Goal: Complete application form

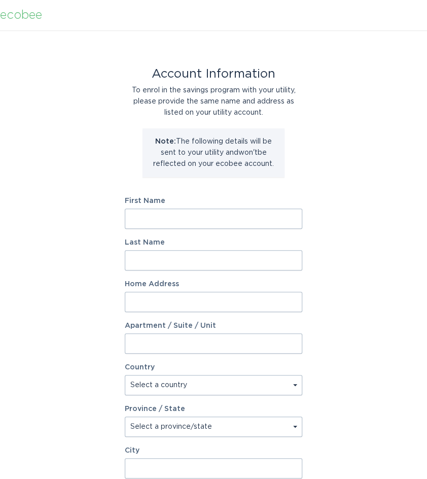
click at [253, 221] on input "First Name" at bounding box center [213, 218] width 177 height 20
type input "Uriah"
type input "Bufkin"
type input "27 Planters Circle"
select select "US"
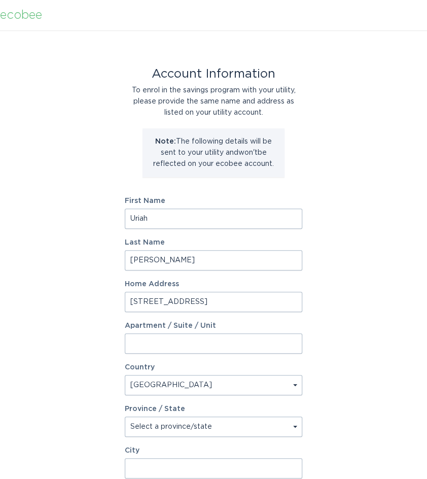
type input "Beaufort"
type input "29907"
select select "SC"
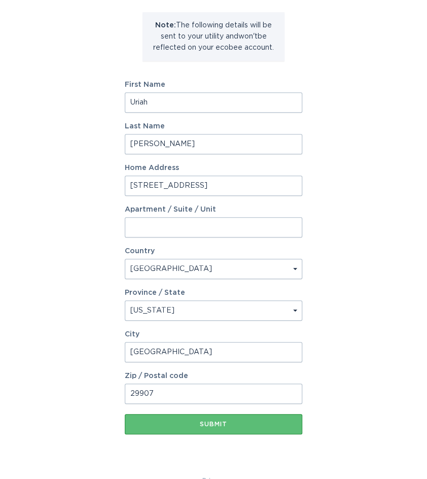
scroll to position [138, 0]
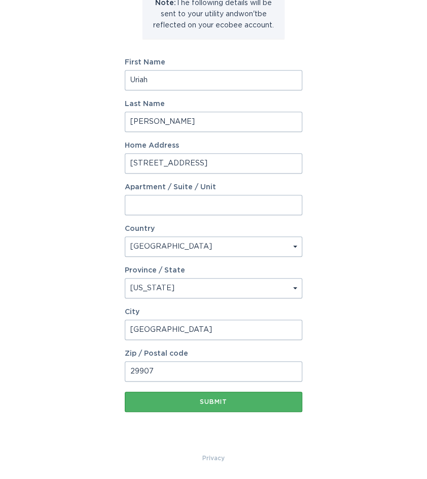
click at [292, 401] on div "Submit" at bounding box center [213, 401] width 167 height 6
